Goal: Complete application form

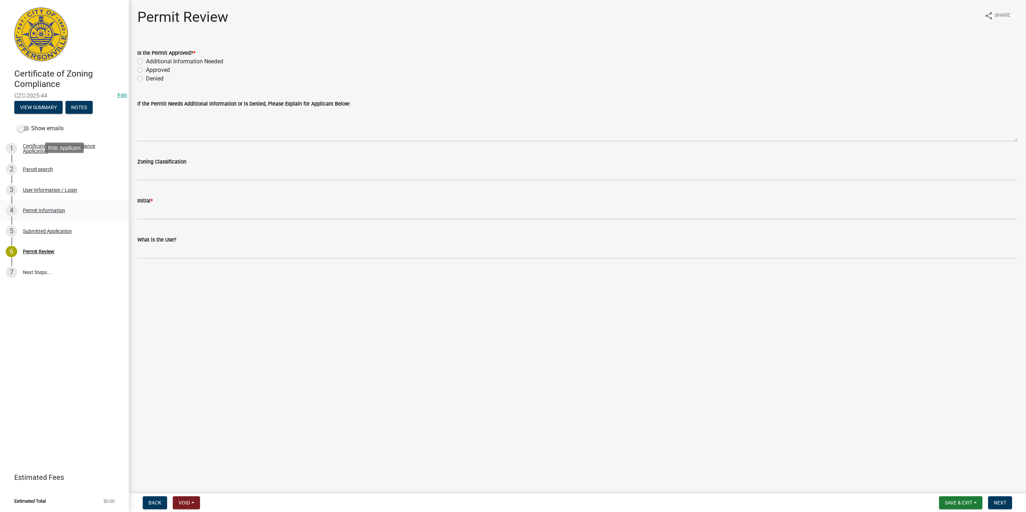
click at [62, 164] on div "2 Parcel search" at bounding box center [62, 169] width 112 height 11
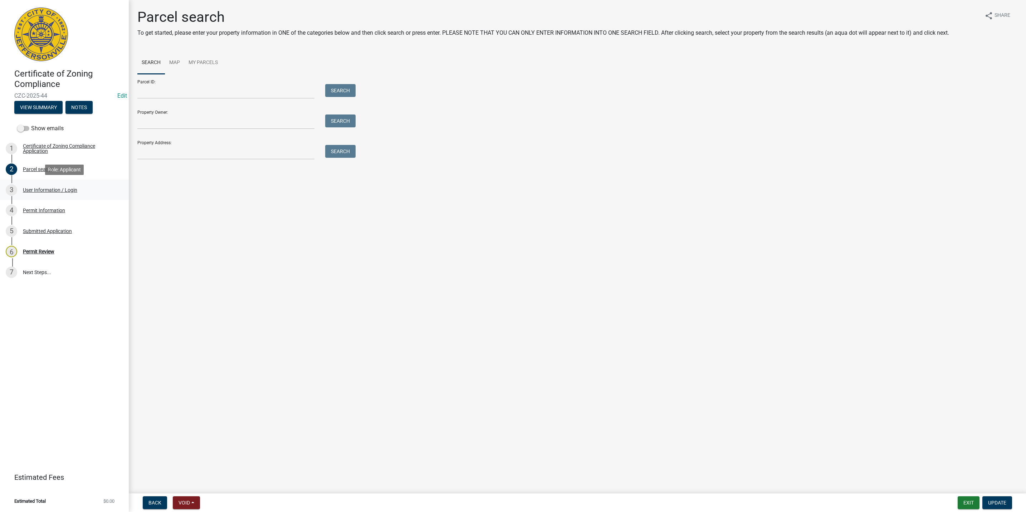
click at [55, 200] on link "3 User Information / Login" at bounding box center [64, 190] width 129 height 21
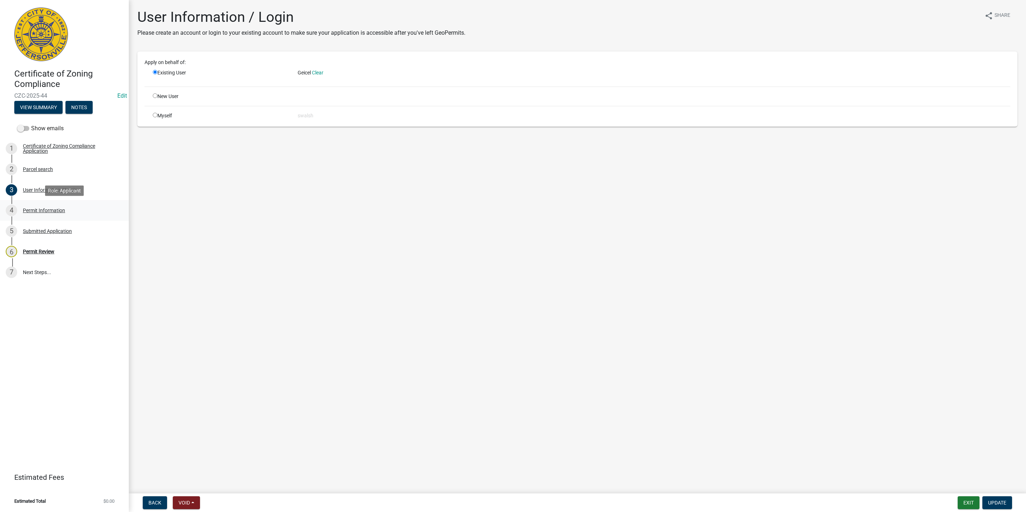
click at [54, 206] on div "4 Permit Information" at bounding box center [62, 210] width 112 height 11
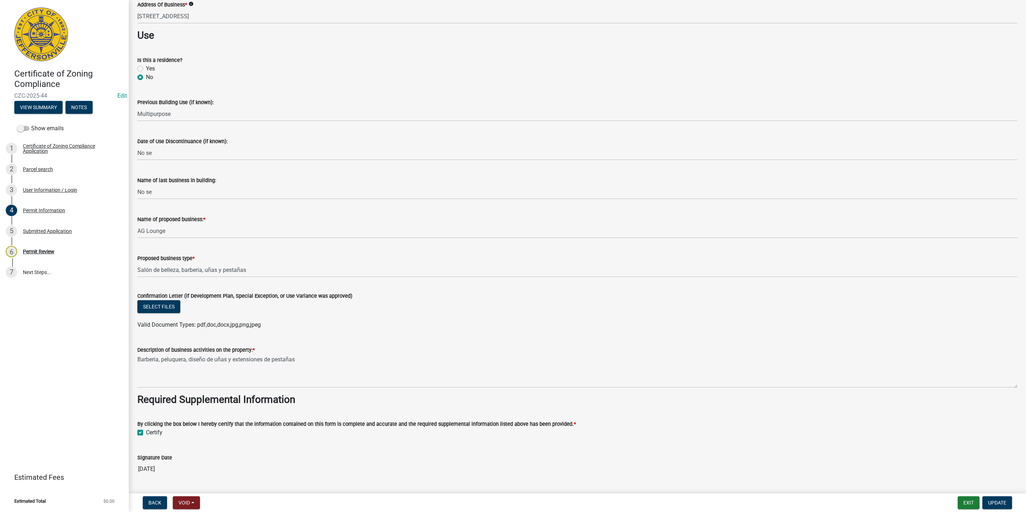
scroll to position [322, 0]
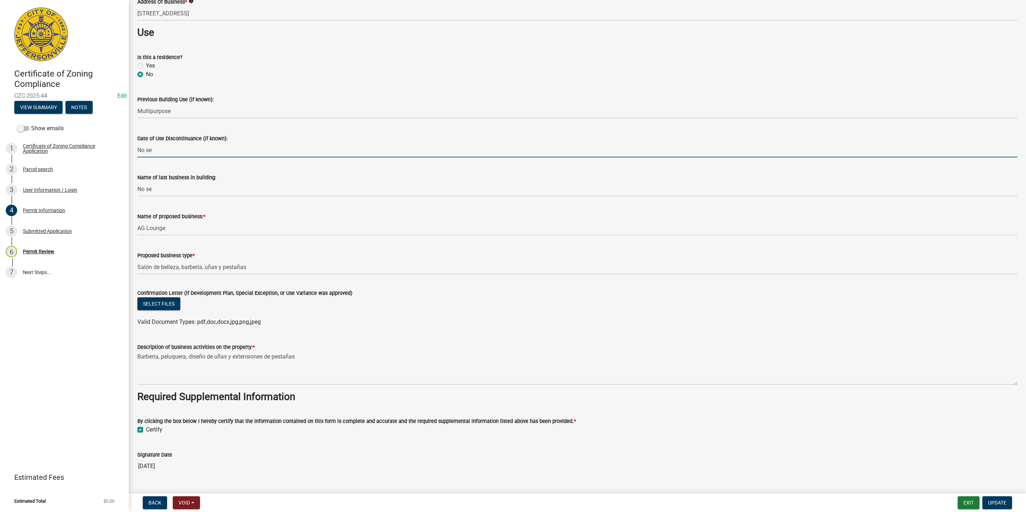
click at [299, 151] on input "No se" at bounding box center [577, 150] width 880 height 15
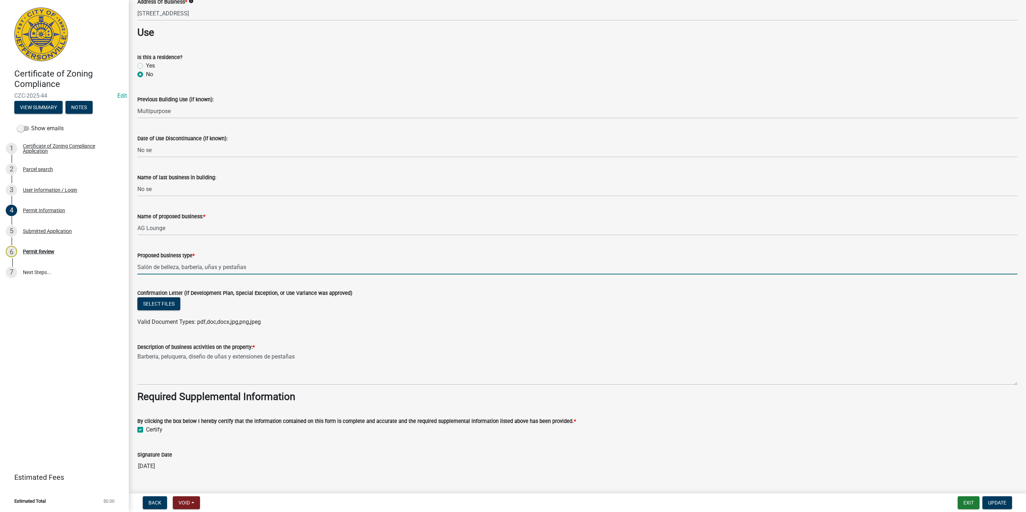
drag, startPoint x: 290, startPoint y: 269, endPoint x: 132, endPoint y: 259, distance: 158.4
click at [132, 259] on div "Proposed business type * Salón de belleza, barbería, uñas y pestañas" at bounding box center [577, 257] width 891 height 33
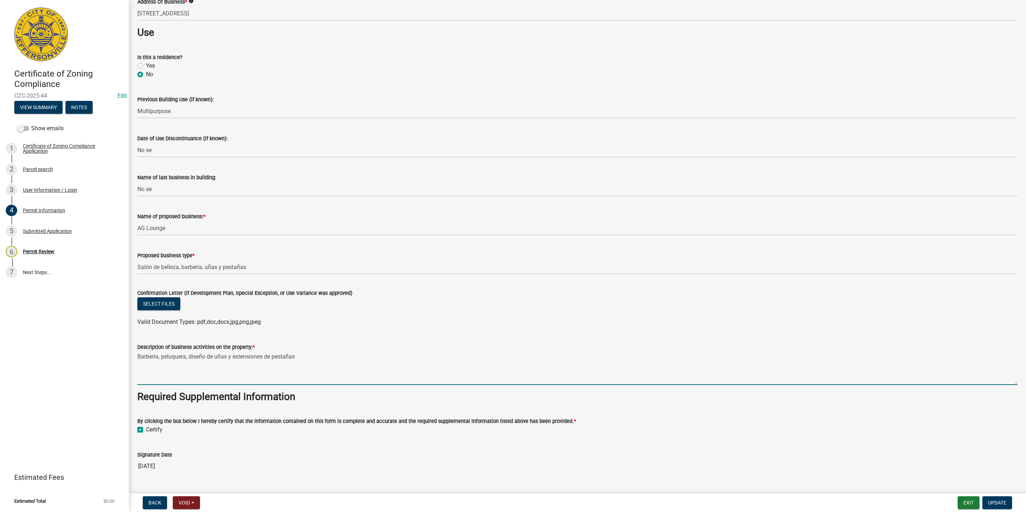
click at [284, 357] on textarea "Barberia, peluquera, diseño de uñas y extensiones de pestañas" at bounding box center [577, 368] width 880 height 34
drag, startPoint x: 318, startPoint y: 354, endPoint x: 131, endPoint y: 360, distance: 186.5
click at [131, 360] on div "Permit Information share Share Property Owner Information Applicant Name * [PER…" at bounding box center [577, 132] width 897 height 890
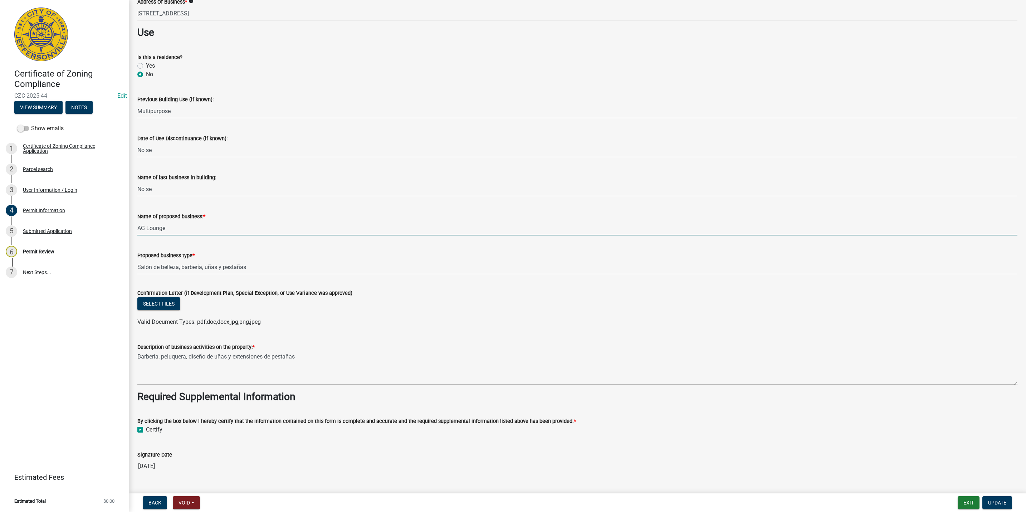
click at [328, 223] on input "AG Lounge" at bounding box center [577, 228] width 880 height 15
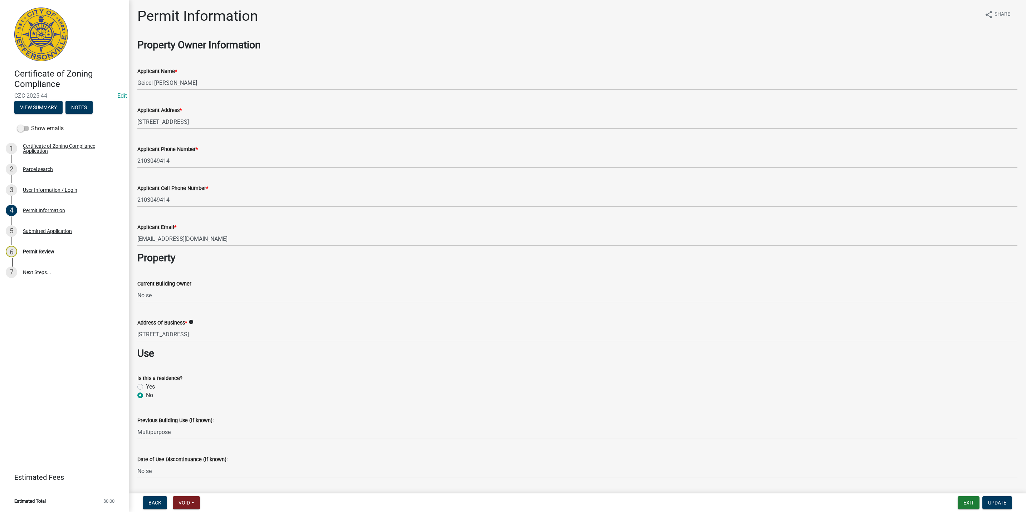
scroll to position [0, 0]
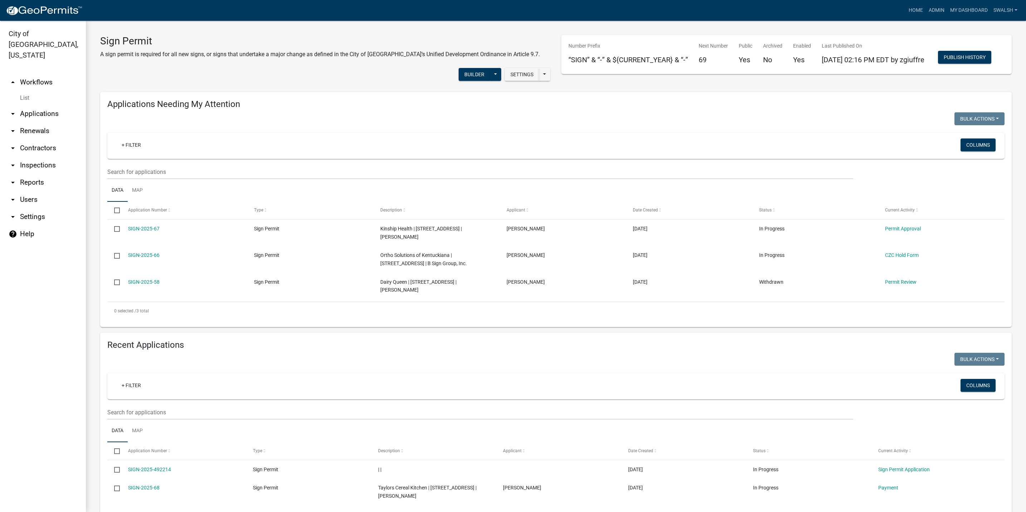
click at [34, 74] on link "arrow_drop_up Workflows" at bounding box center [43, 82] width 86 height 17
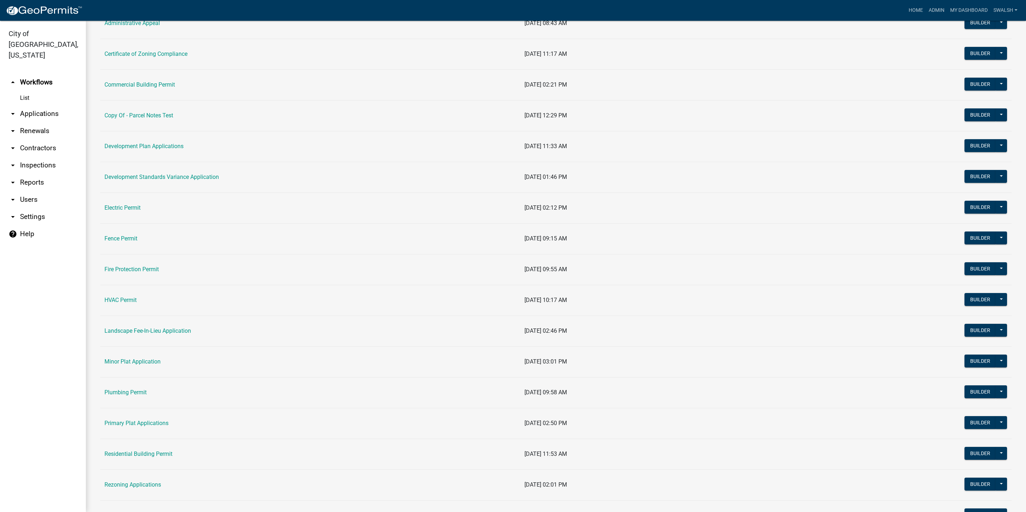
scroll to position [161, 0]
